Goal: Transaction & Acquisition: Purchase product/service

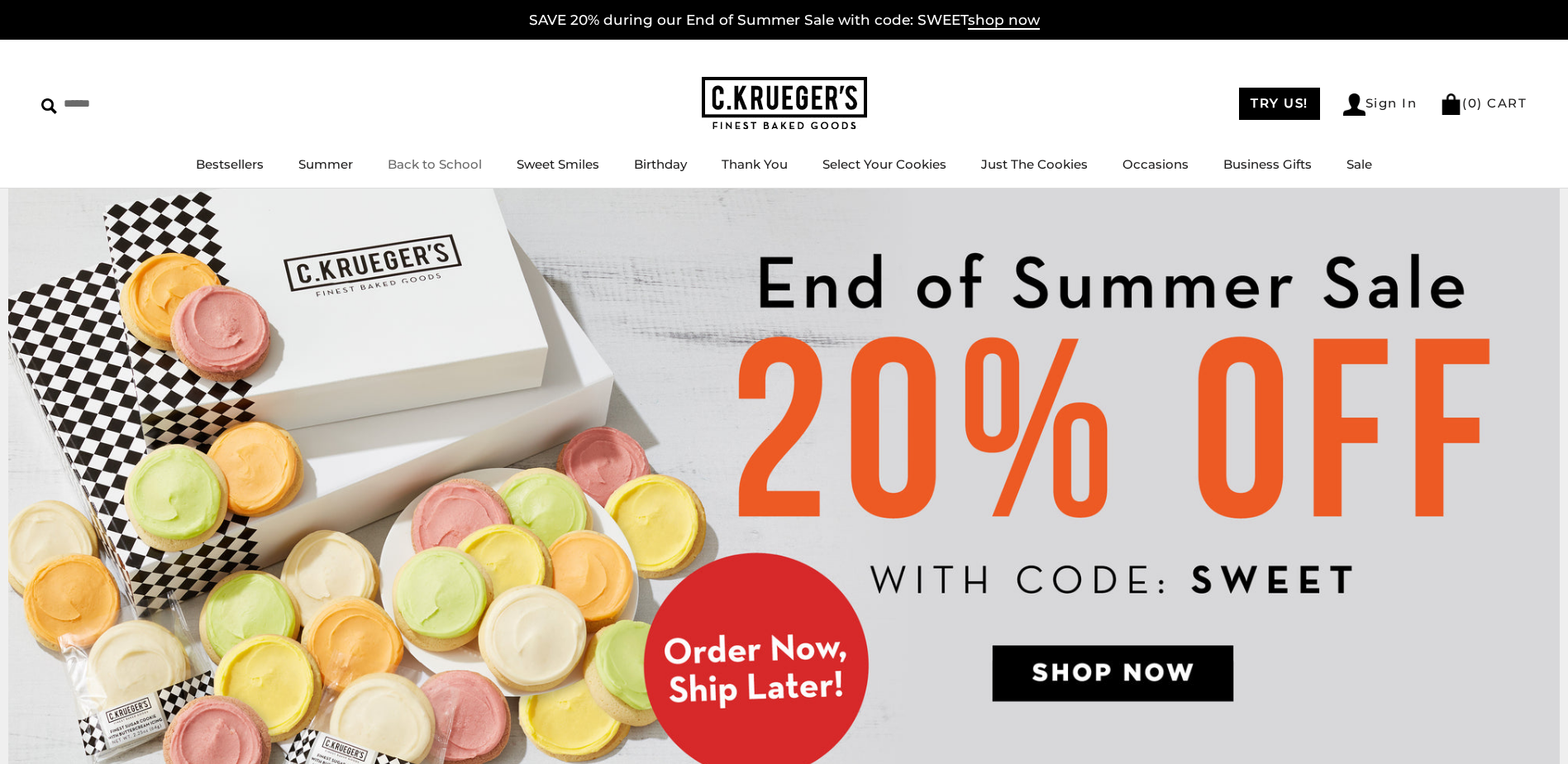
click at [415, 165] on link "Back to School" at bounding box center [434, 164] width 94 height 16
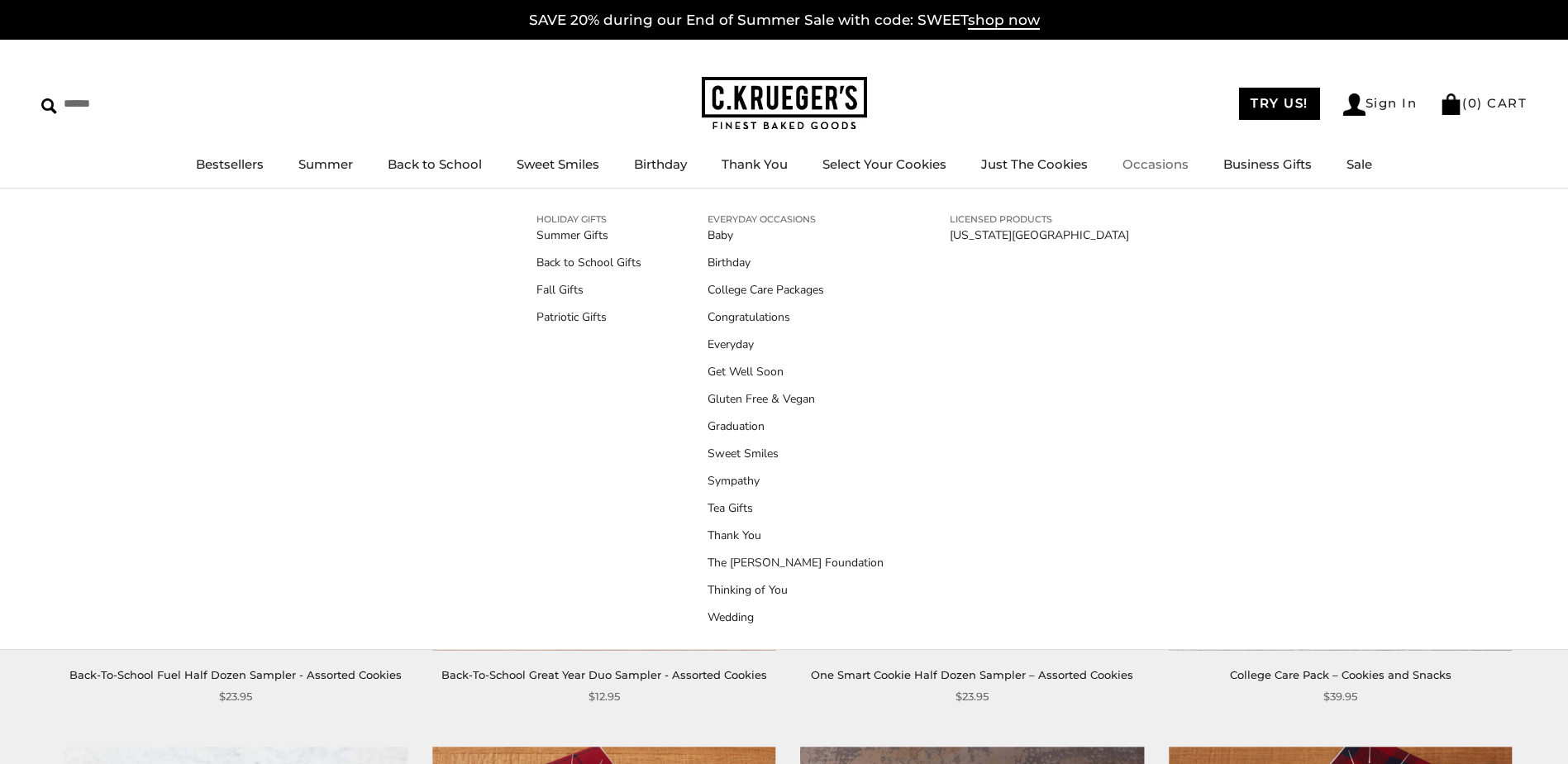
click at [1143, 165] on link "Occasions" at bounding box center [1155, 164] width 66 height 16
click at [741, 534] on link "Thank You" at bounding box center [795, 535] width 176 height 18
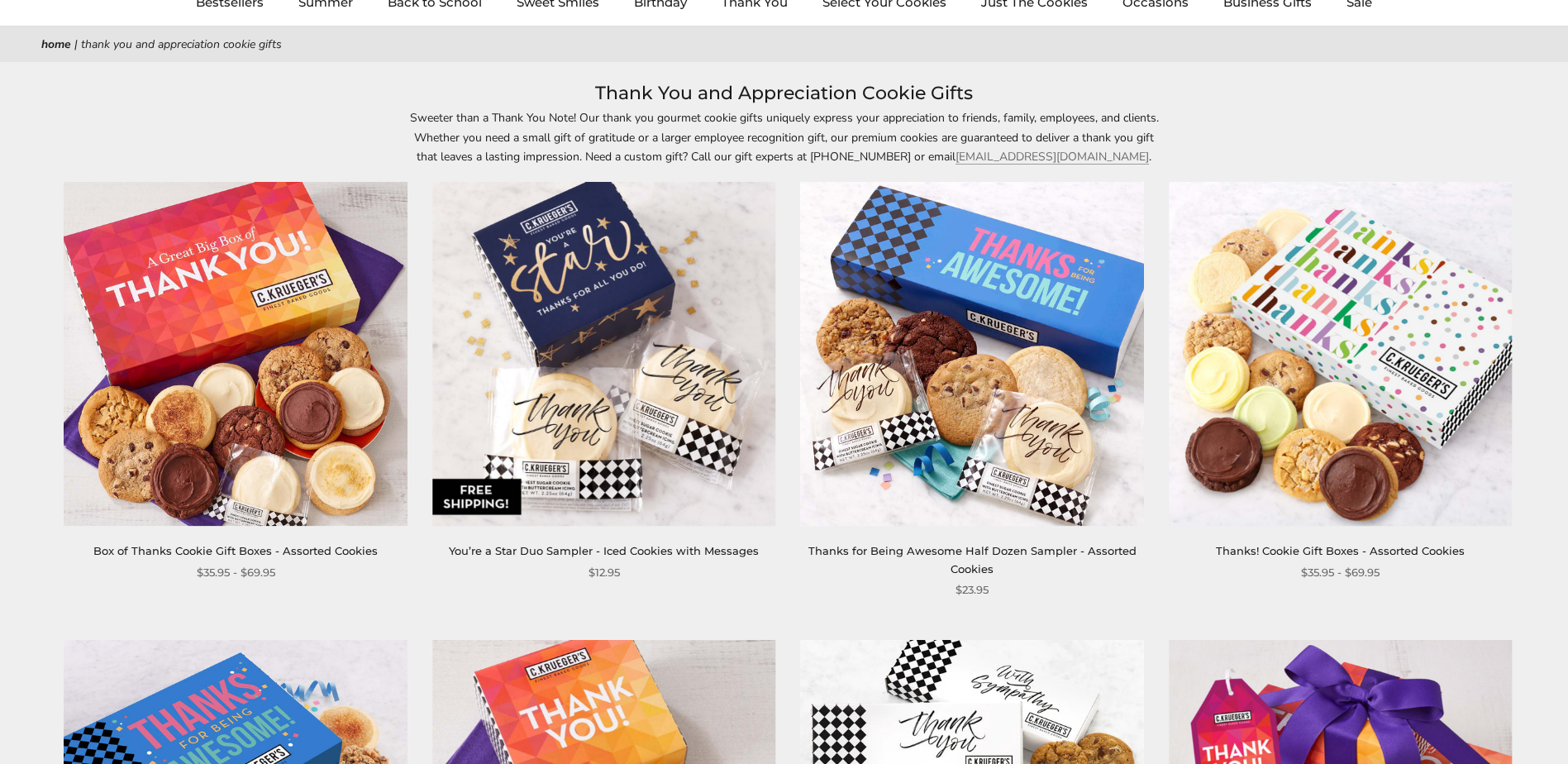
scroll to position [165, 0]
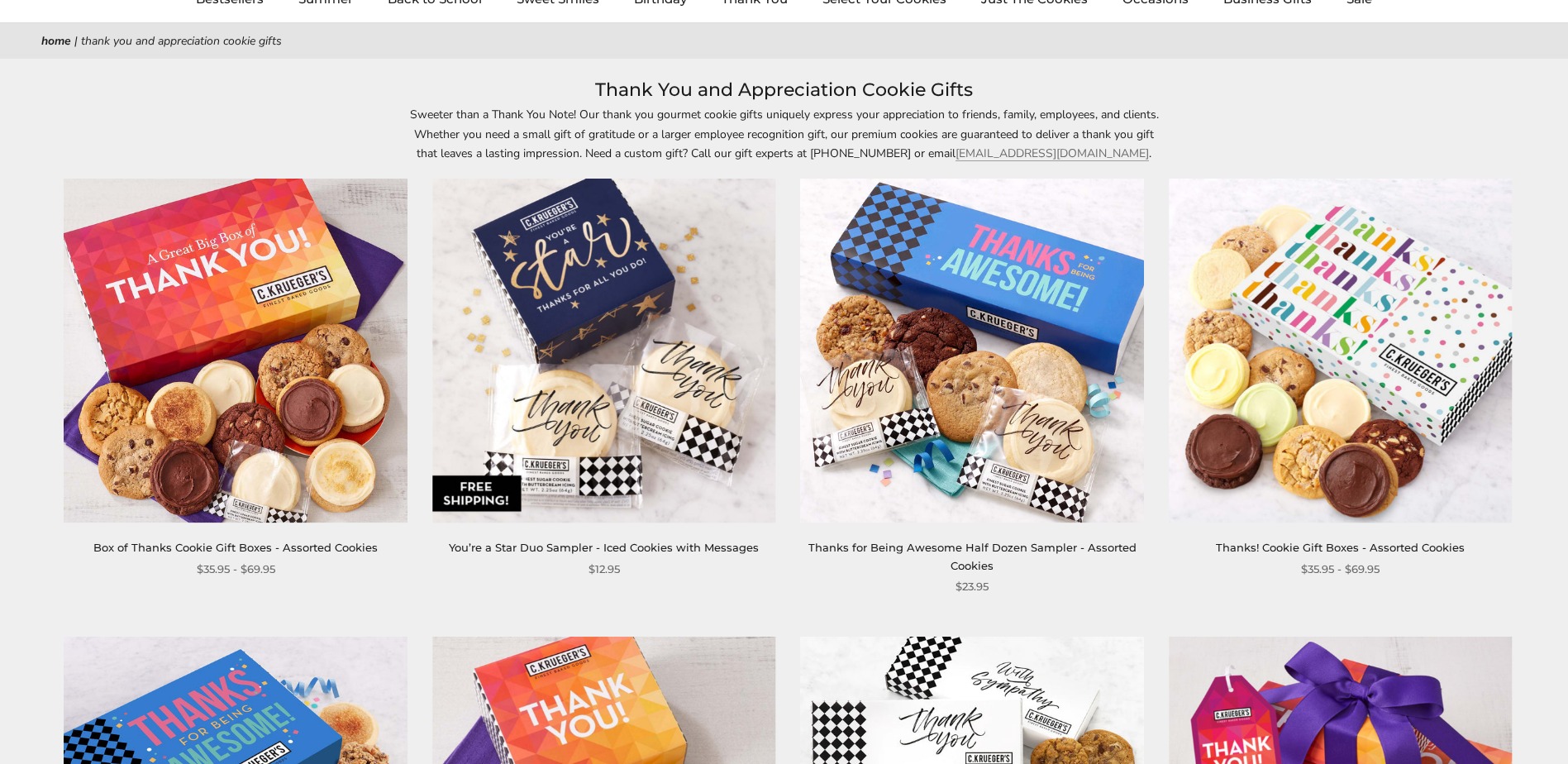
click at [596, 283] on img at bounding box center [605, 351] width 344 height 344
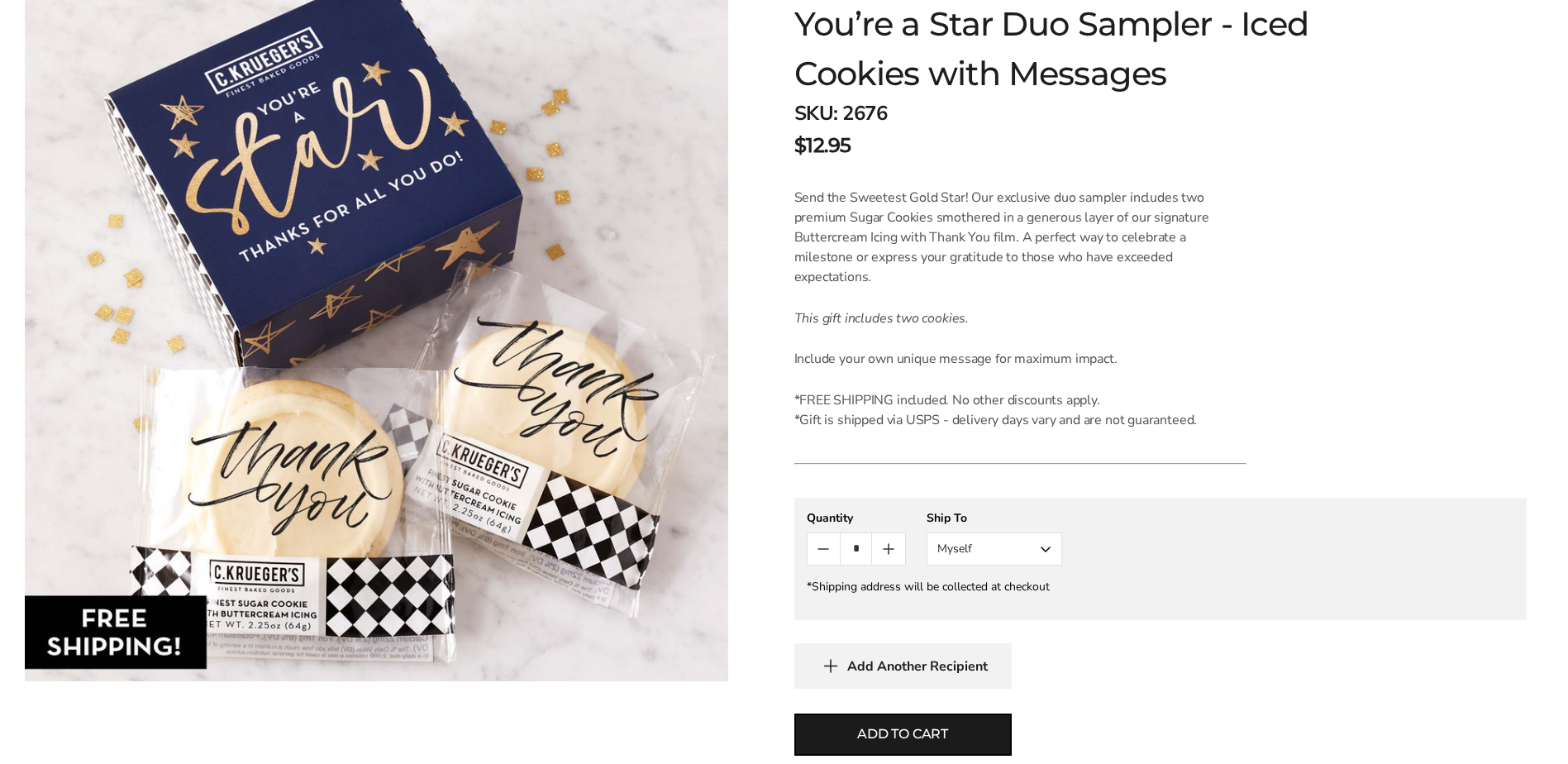
scroll to position [331, 0]
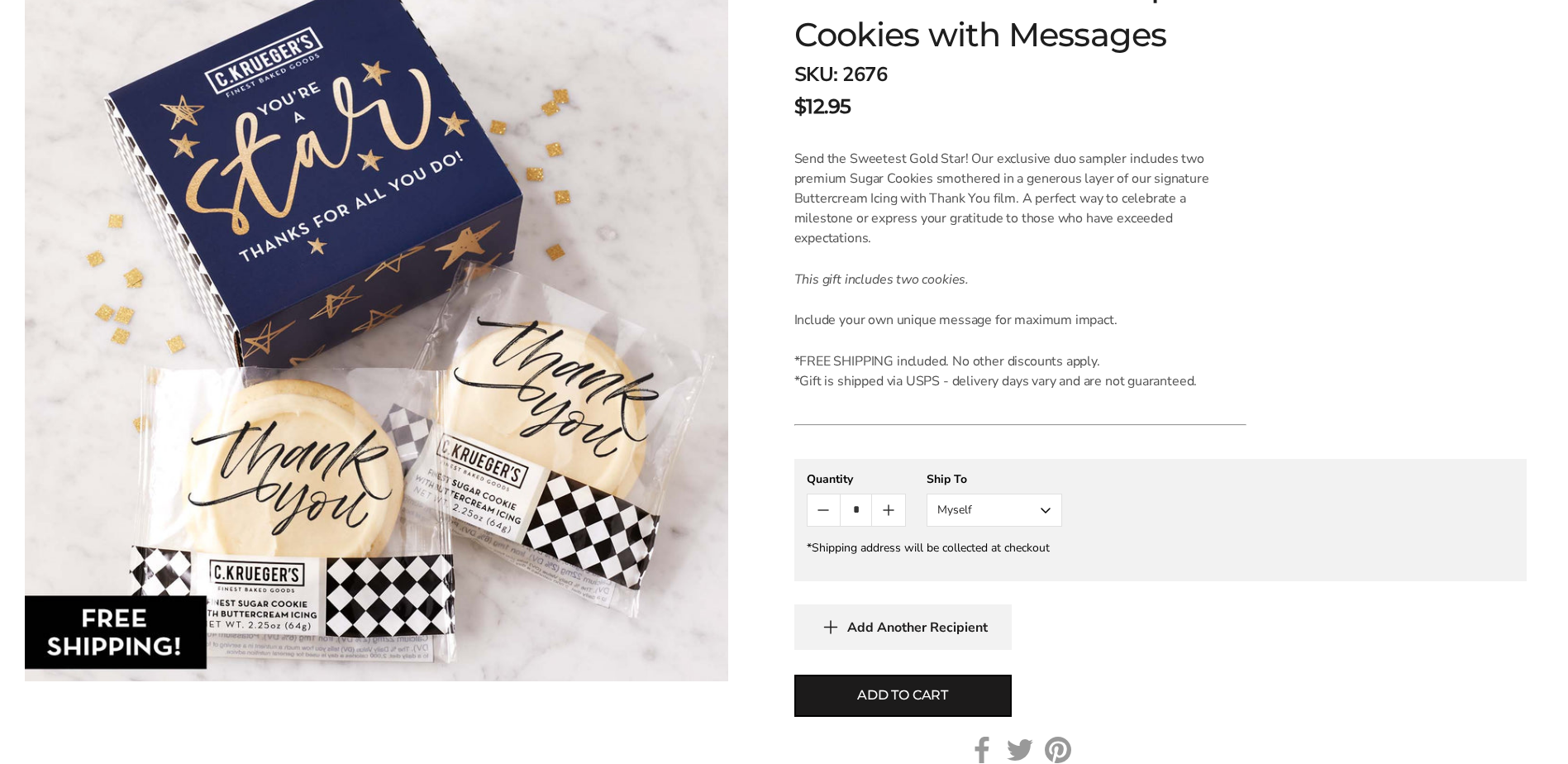
click at [1010, 495] on button "Myself" at bounding box center [994, 510] width 136 height 33
click at [1010, 494] on button "Myself" at bounding box center [994, 510] width 136 height 33
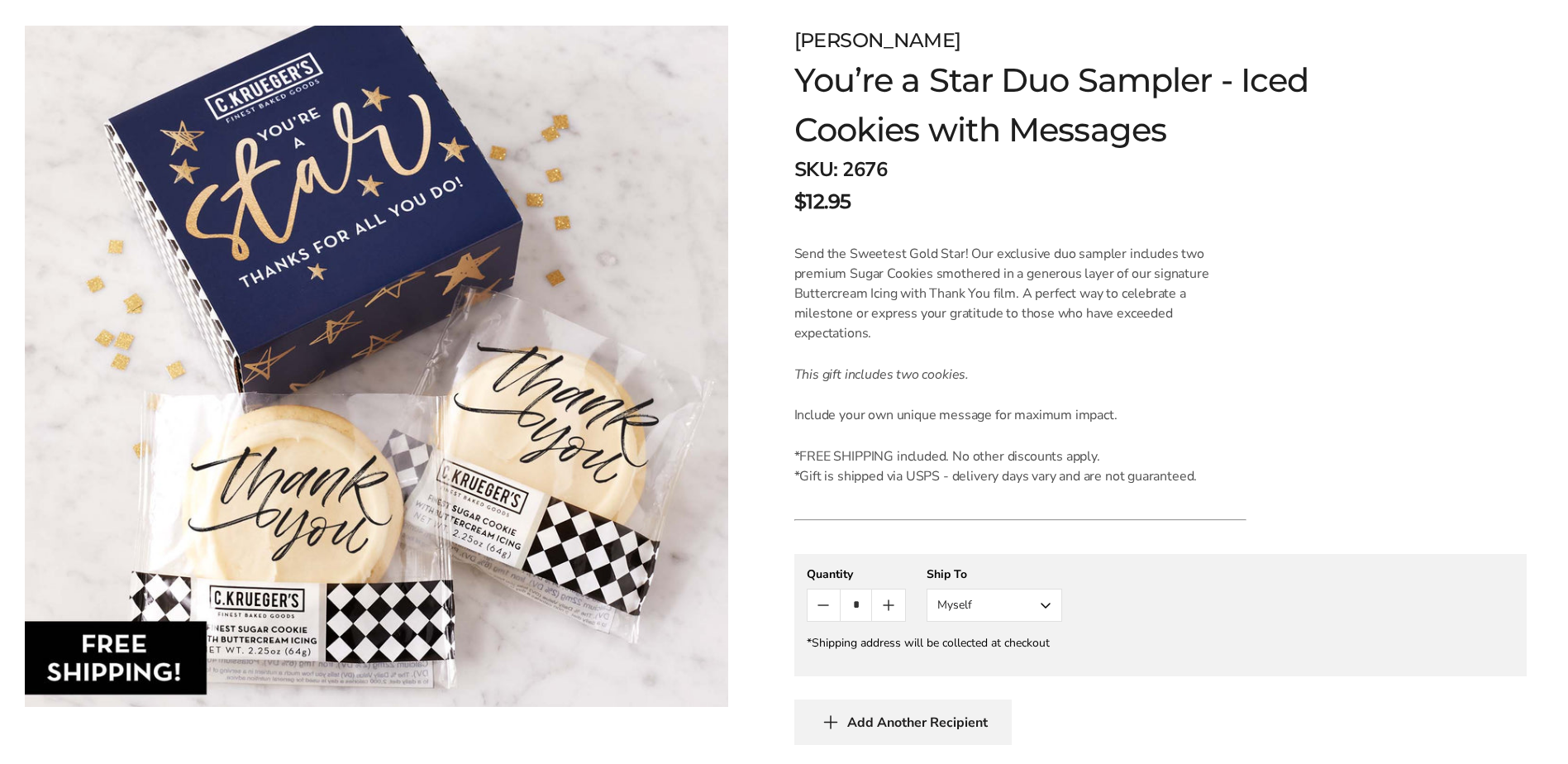
scroll to position [0, 0]
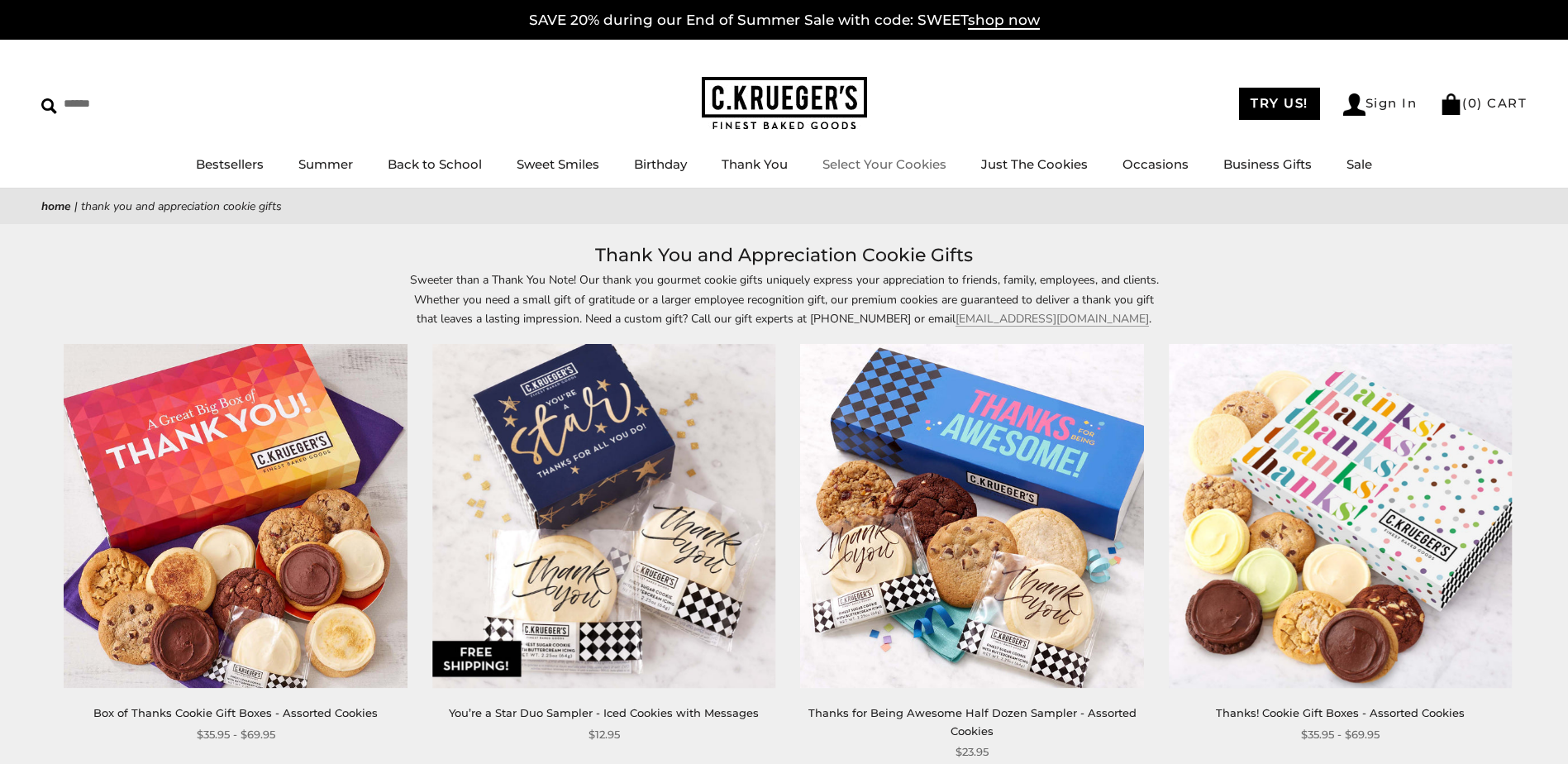
click at [894, 164] on link "Select Your Cookies" at bounding box center [885, 164] width 124 height 16
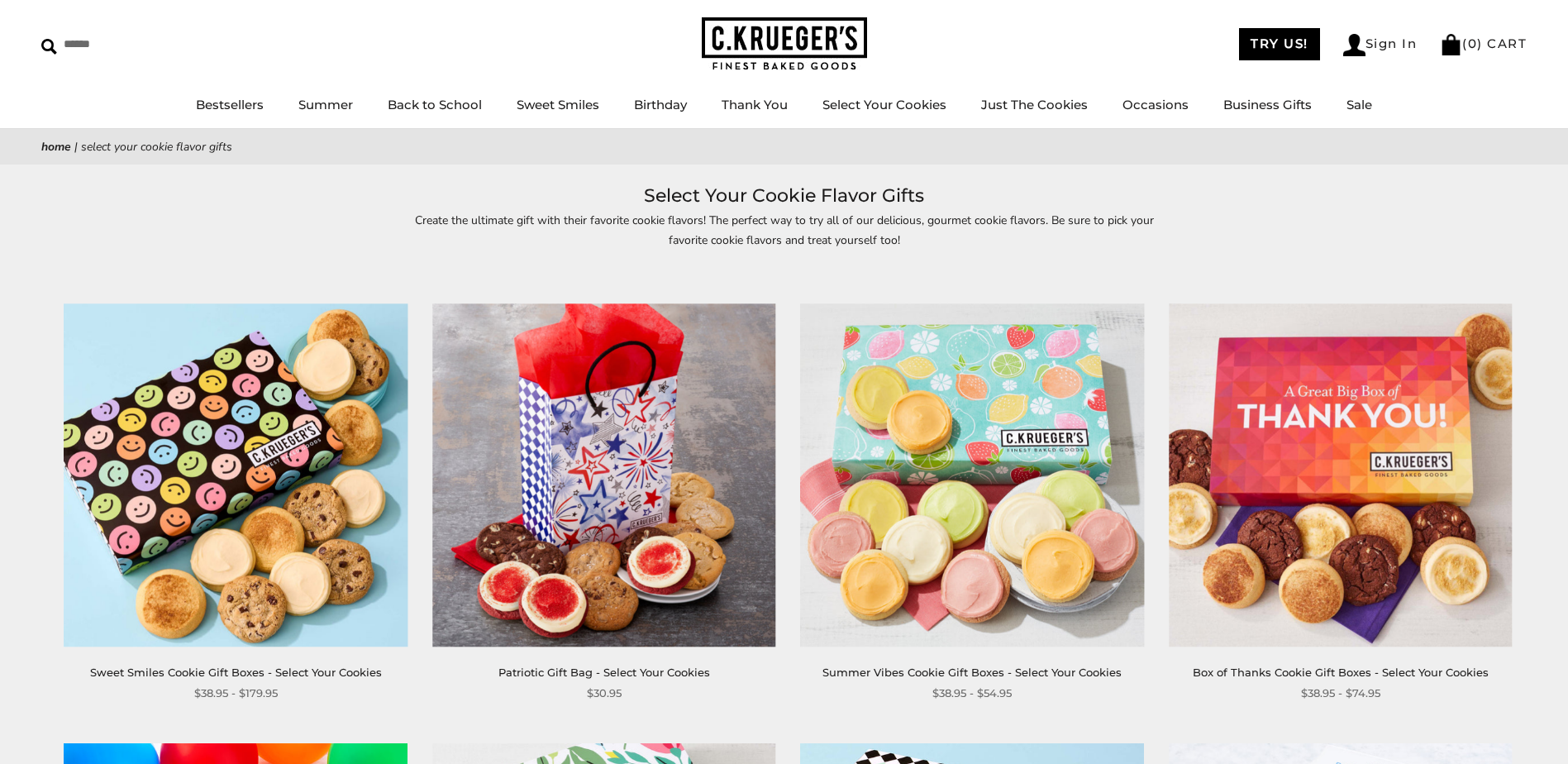
scroll to position [165, 0]
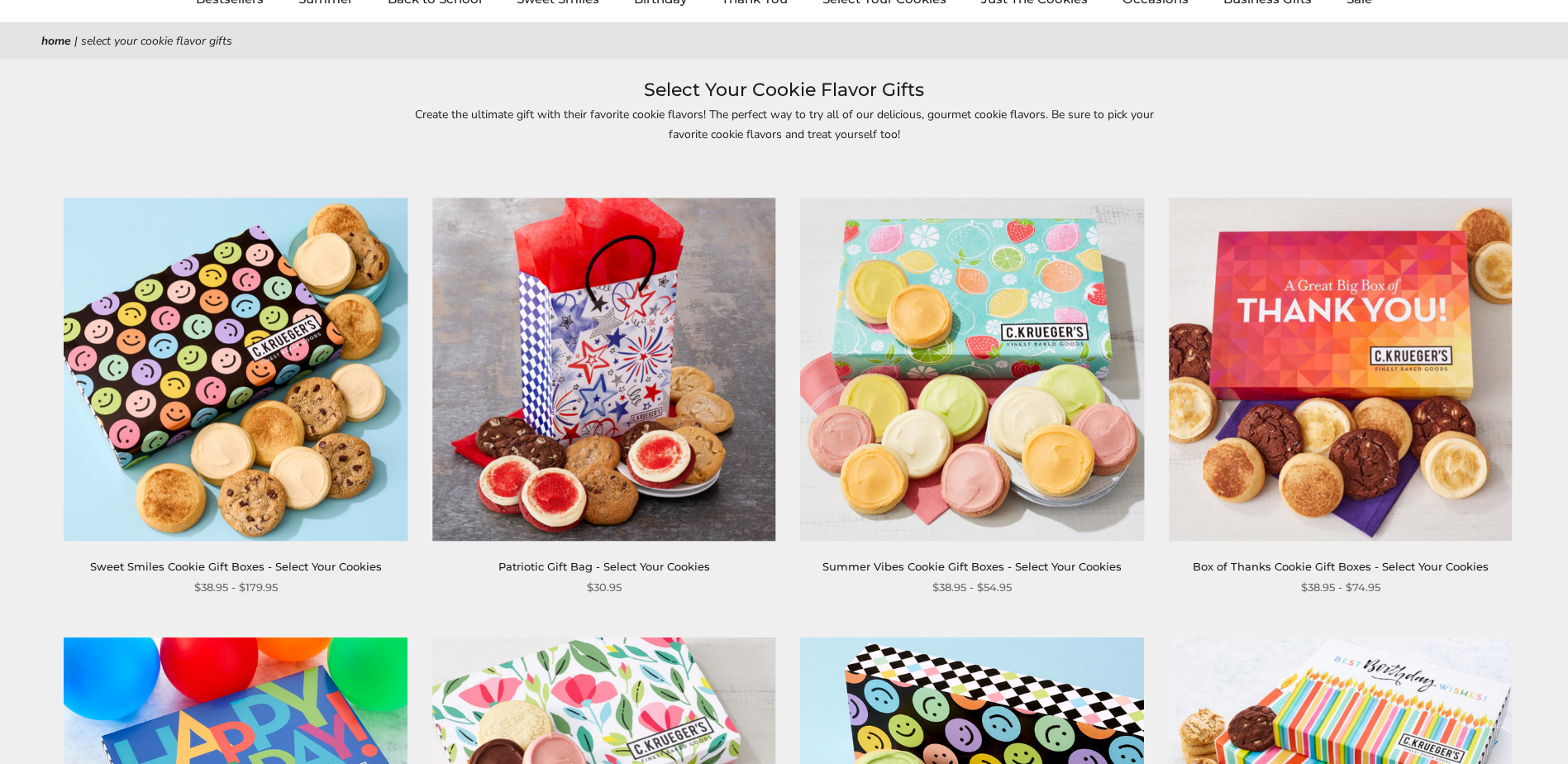
click at [238, 297] on img at bounding box center [236, 370] width 344 height 344
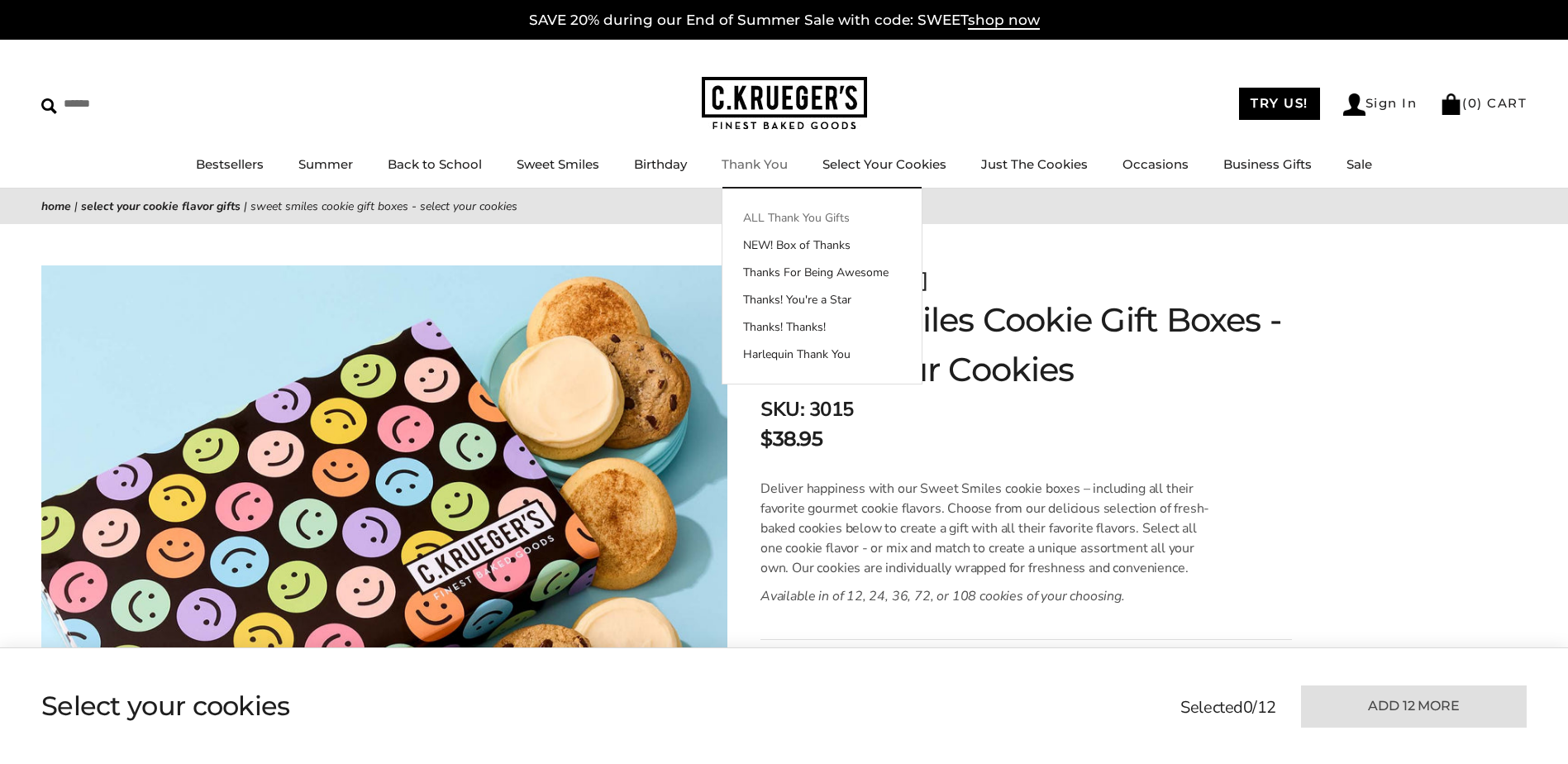
click at [793, 212] on link "ALL Thank You Gifts" at bounding box center [822, 218] width 199 height 18
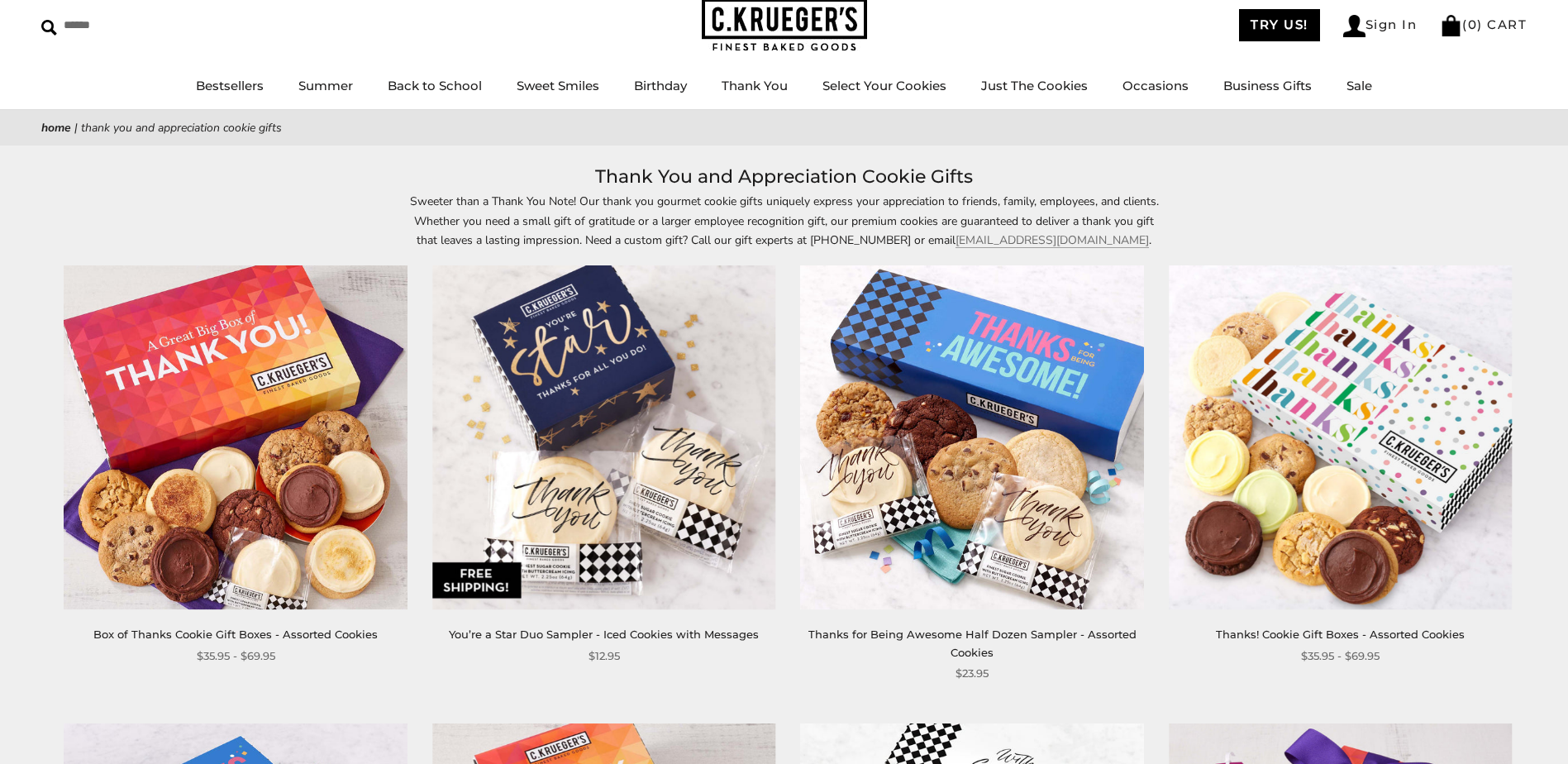
scroll to position [165, 0]
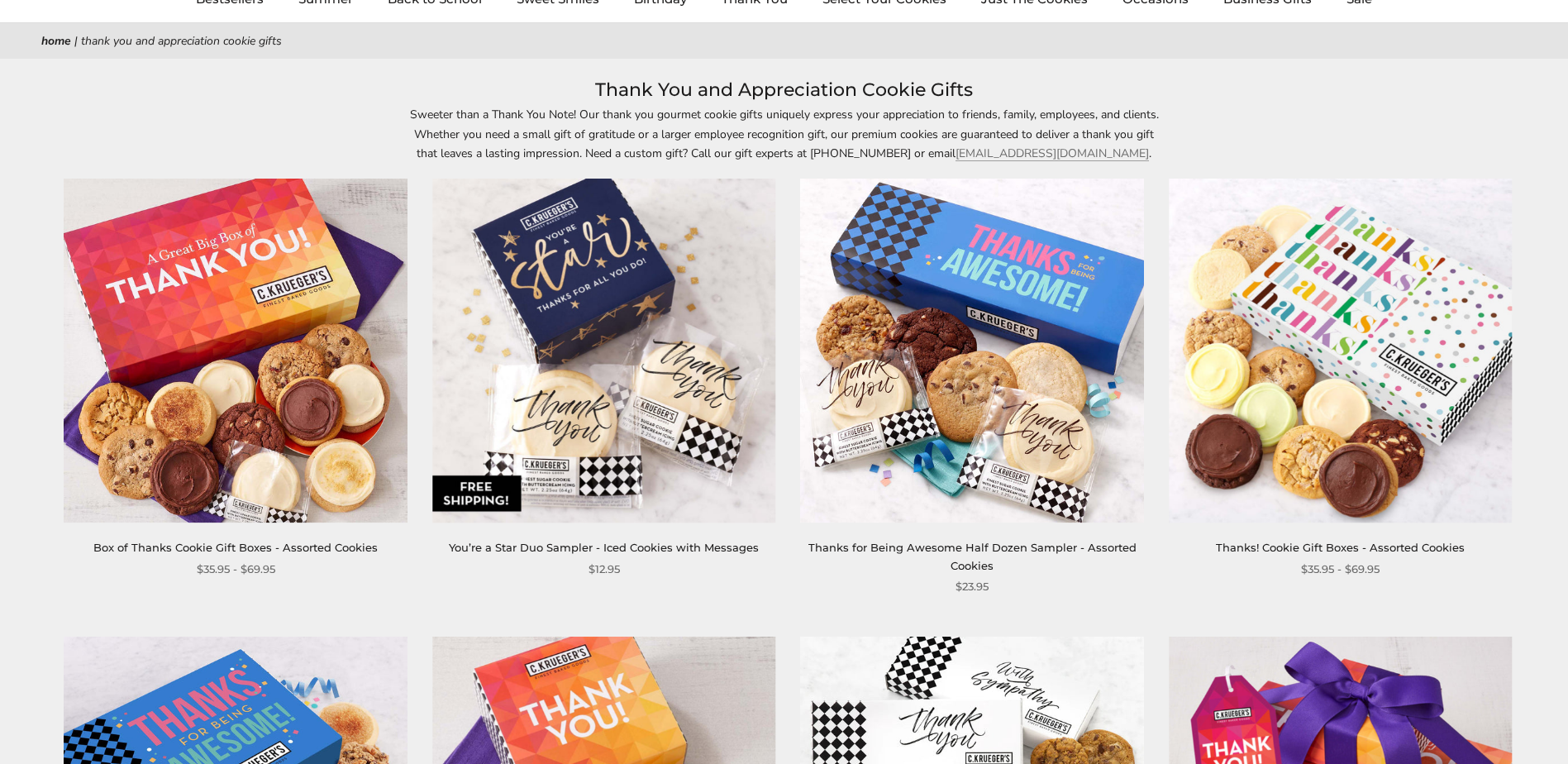
click at [227, 302] on img at bounding box center [236, 351] width 344 height 344
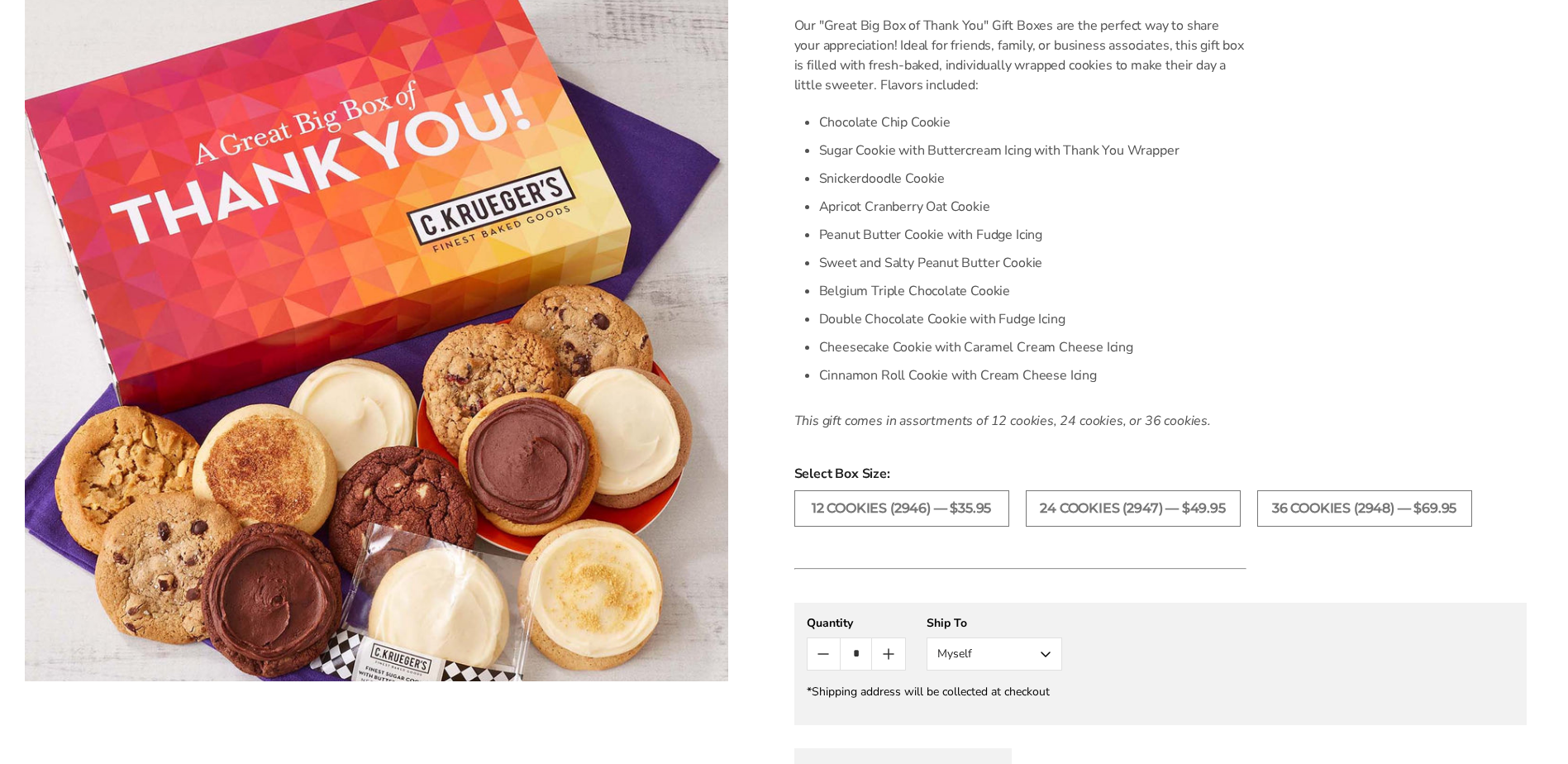
scroll to position [248, 0]
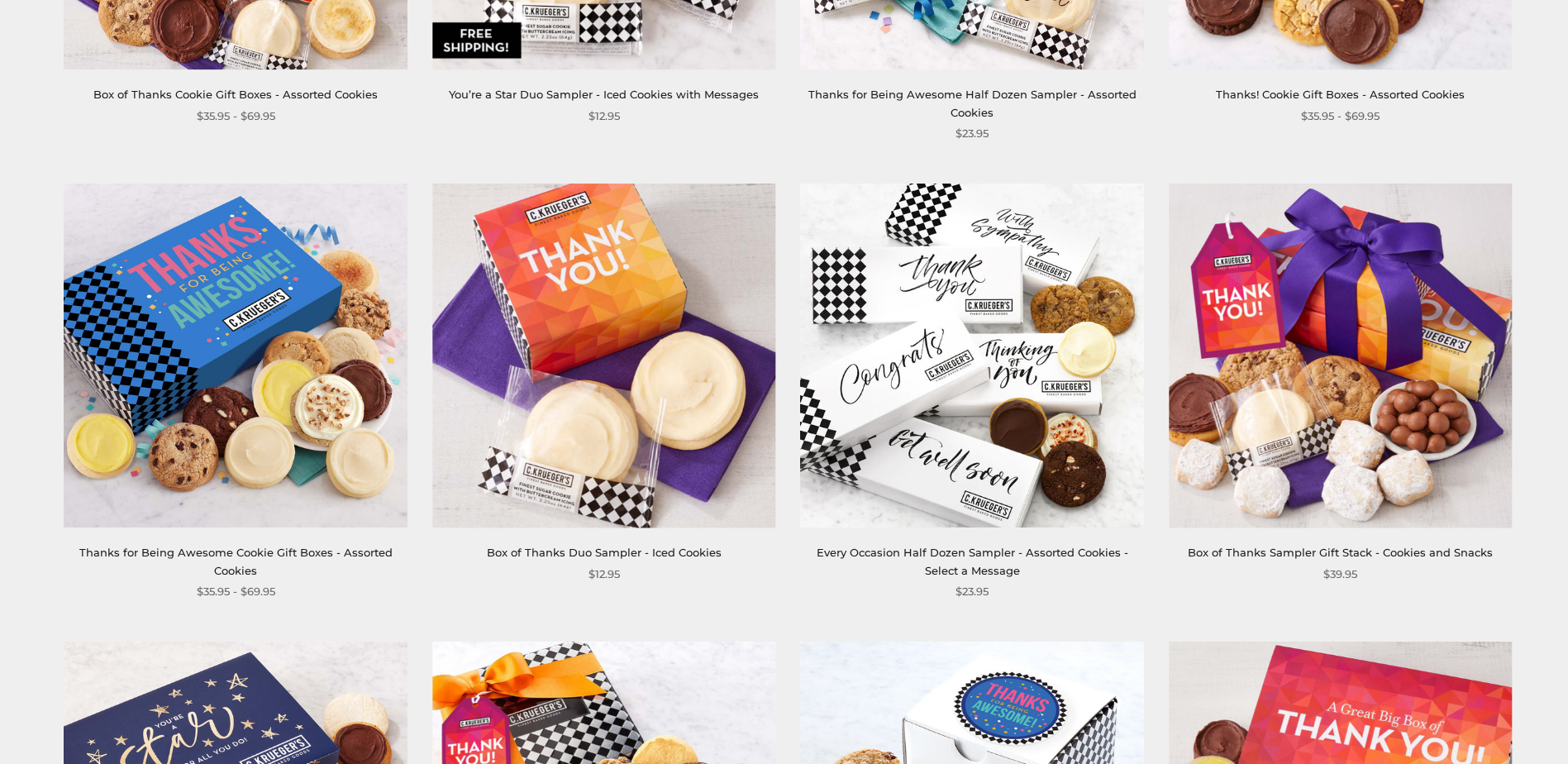
scroll to position [579, 0]
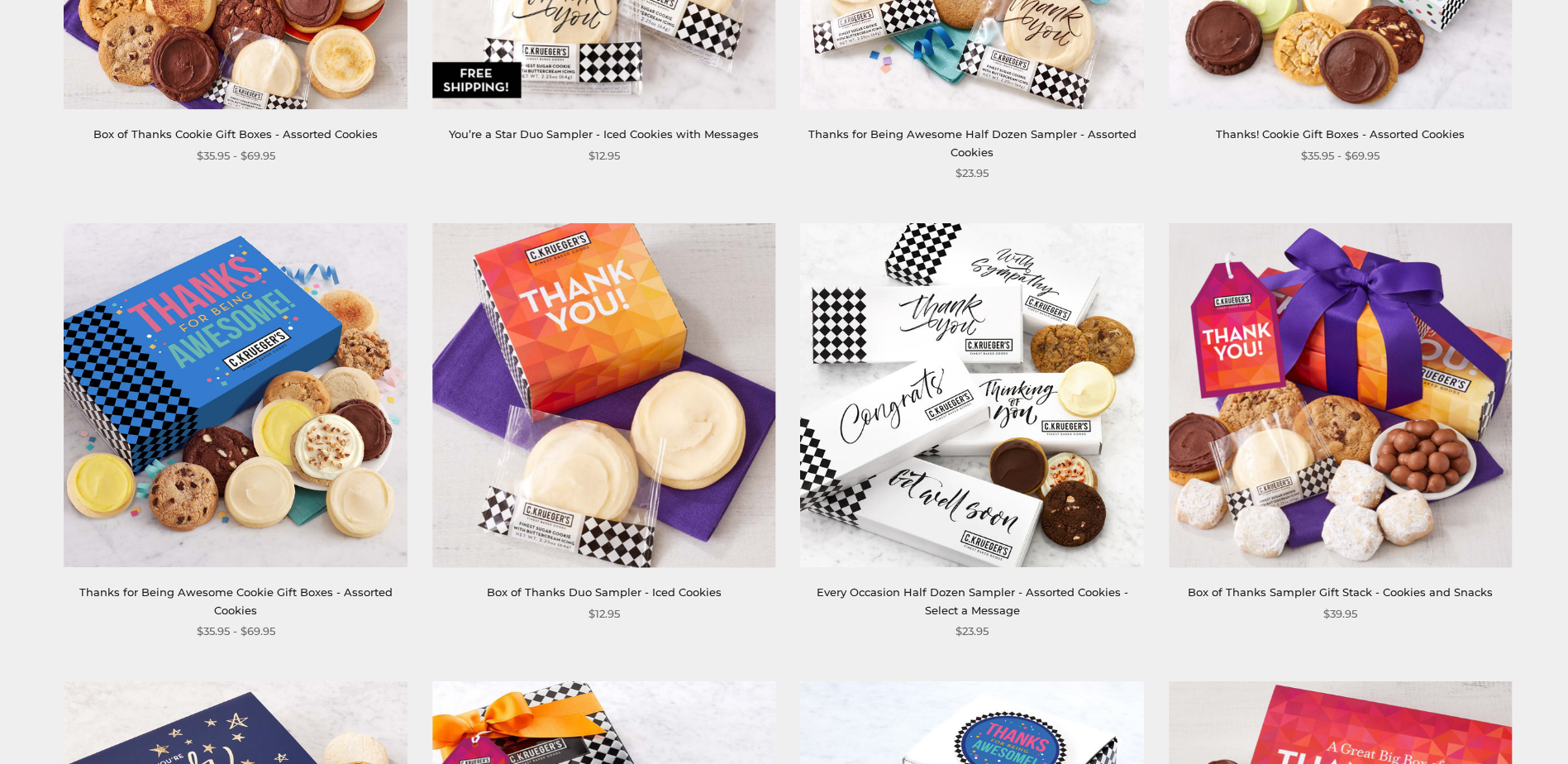
click at [569, 330] on img at bounding box center [605, 396] width 344 height 344
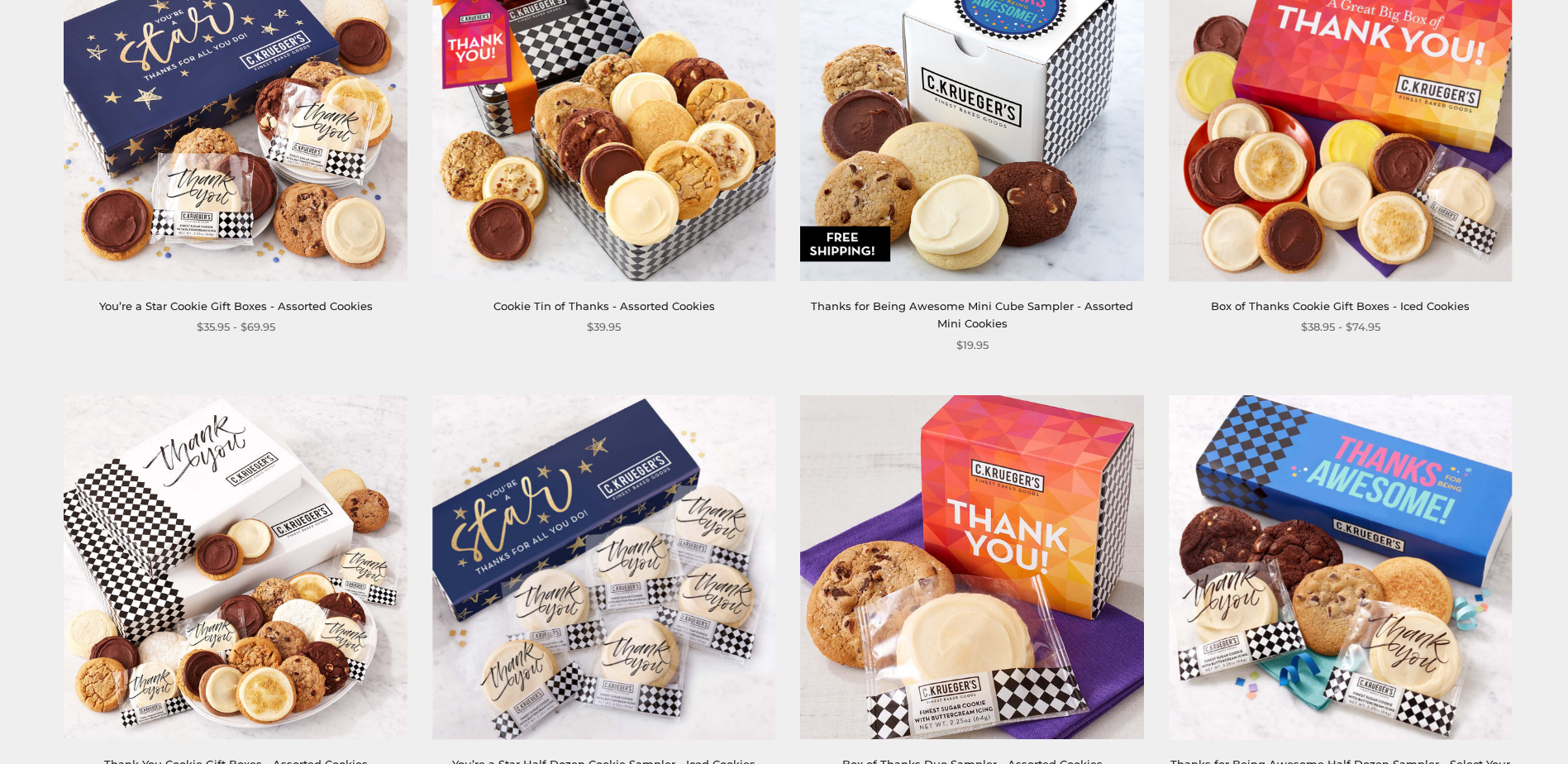
scroll to position [1487, 0]
